Goal: Transaction & Acquisition: Purchase product/service

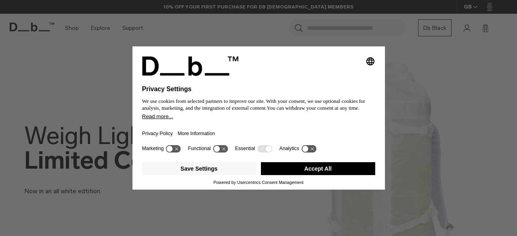
click at [328, 172] on button "Accept All" at bounding box center [318, 168] width 114 height 13
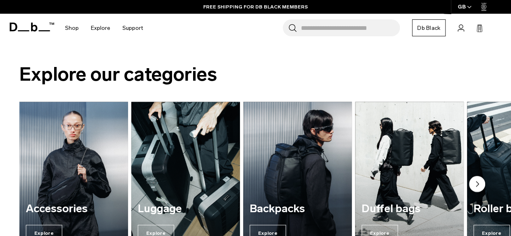
scroll to position [450, 0]
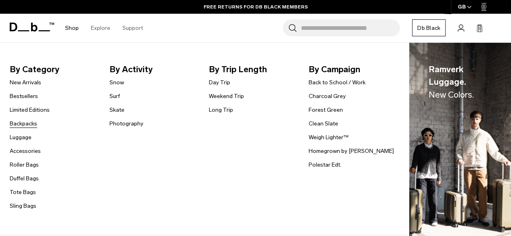
click at [34, 125] on link "Backpacks" at bounding box center [23, 124] width 27 height 8
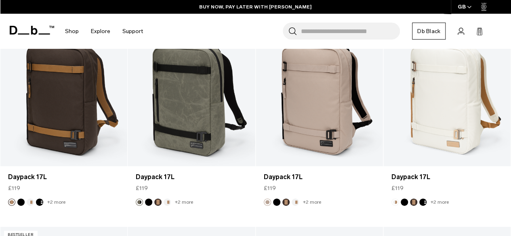
scroll to position [1637, 0]
